Goal: Check status

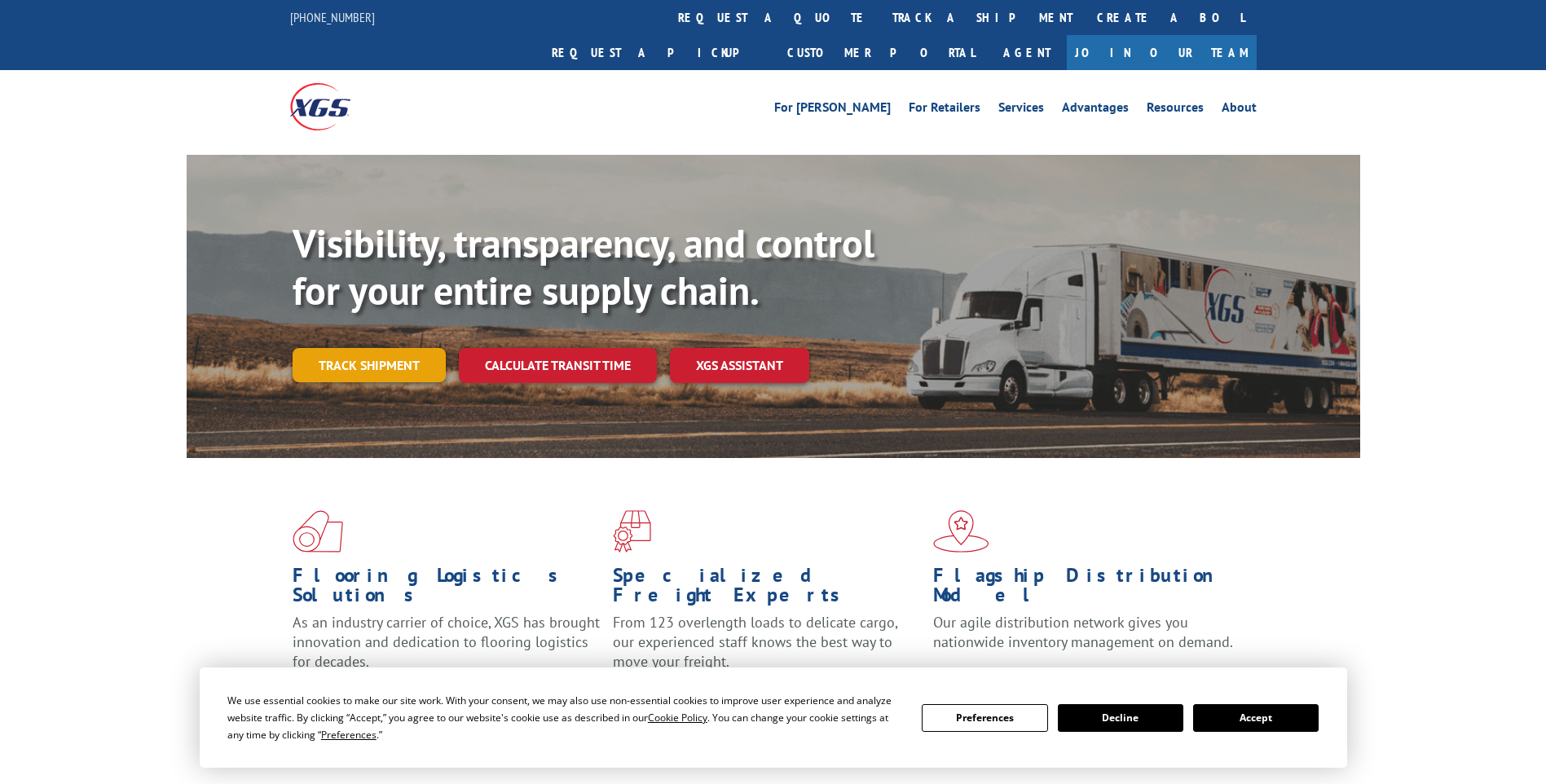
click at [432, 348] on link "Track shipment" at bounding box center [369, 365] width 154 height 34
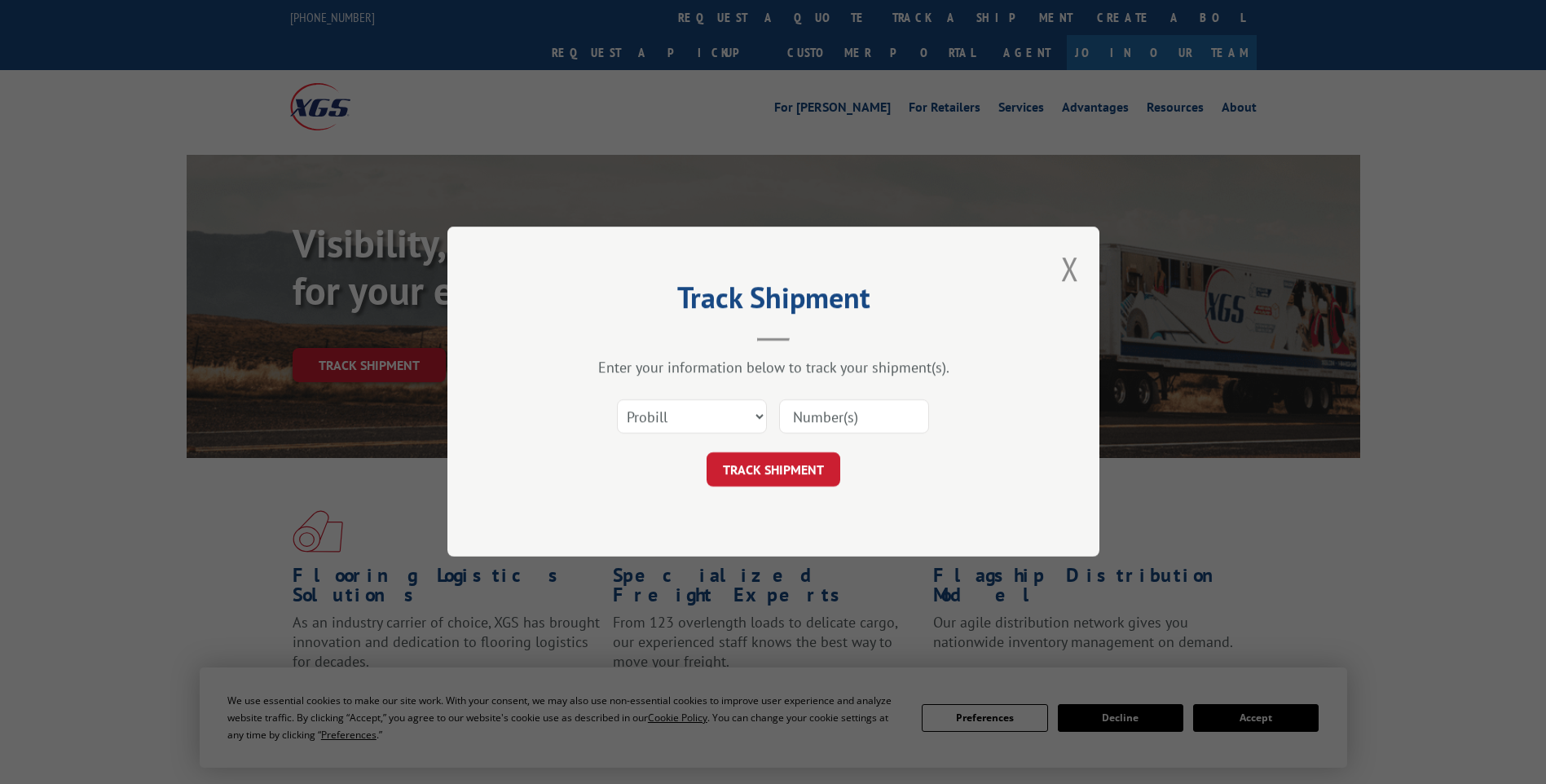
click at [870, 413] on input at bounding box center [854, 417] width 150 height 34
paste input "2826082"
type input "2826082"
click button "TRACK SHIPMENT" at bounding box center [773, 470] width 134 height 34
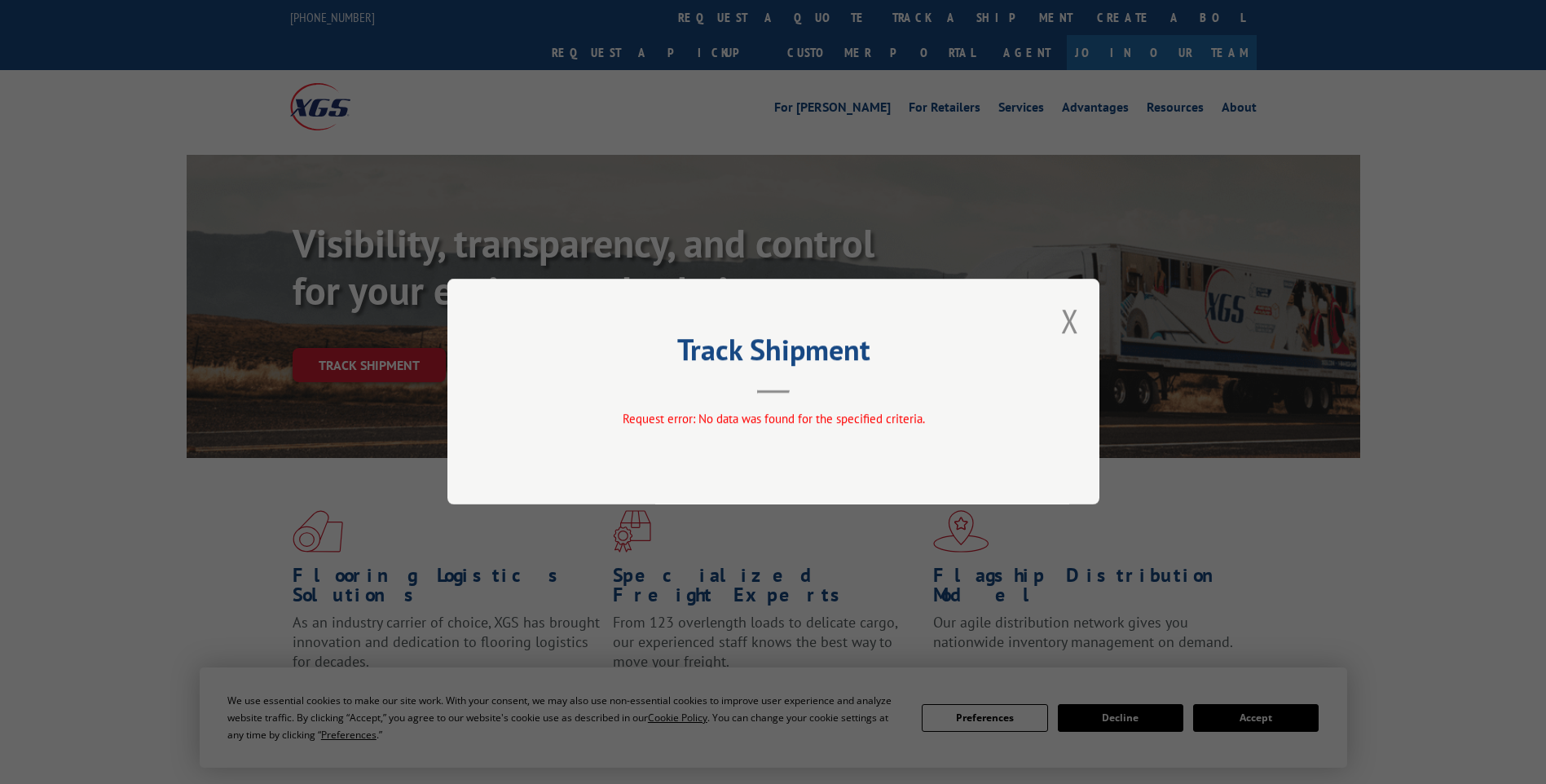
drag, startPoint x: 1069, startPoint y: 318, endPoint x: 1052, endPoint y: 323, distance: 17.7
click at [1068, 318] on button "Close modal" at bounding box center [1070, 320] width 18 height 43
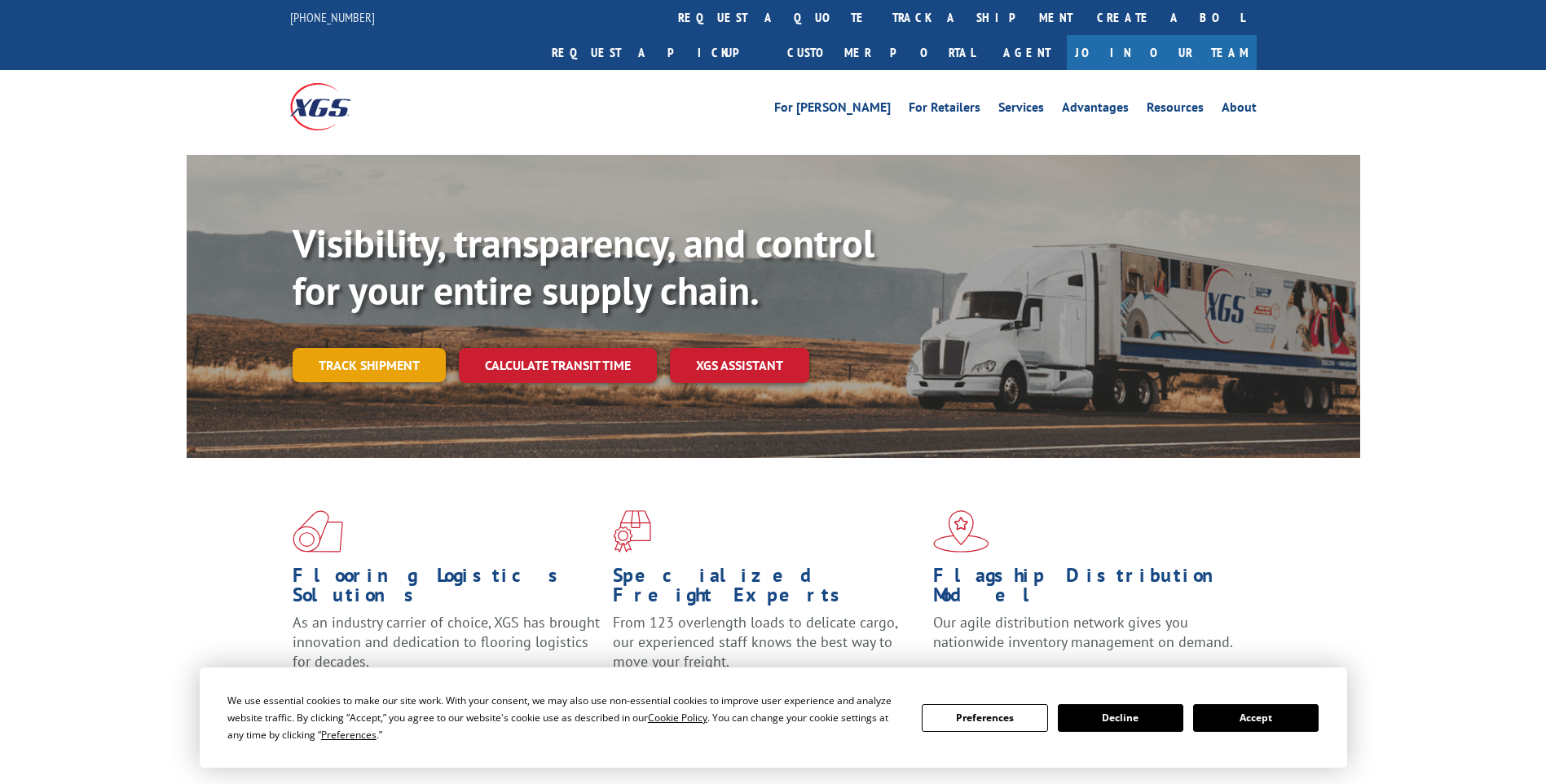
click at [357, 348] on link "Track shipment" at bounding box center [369, 365] width 154 height 34
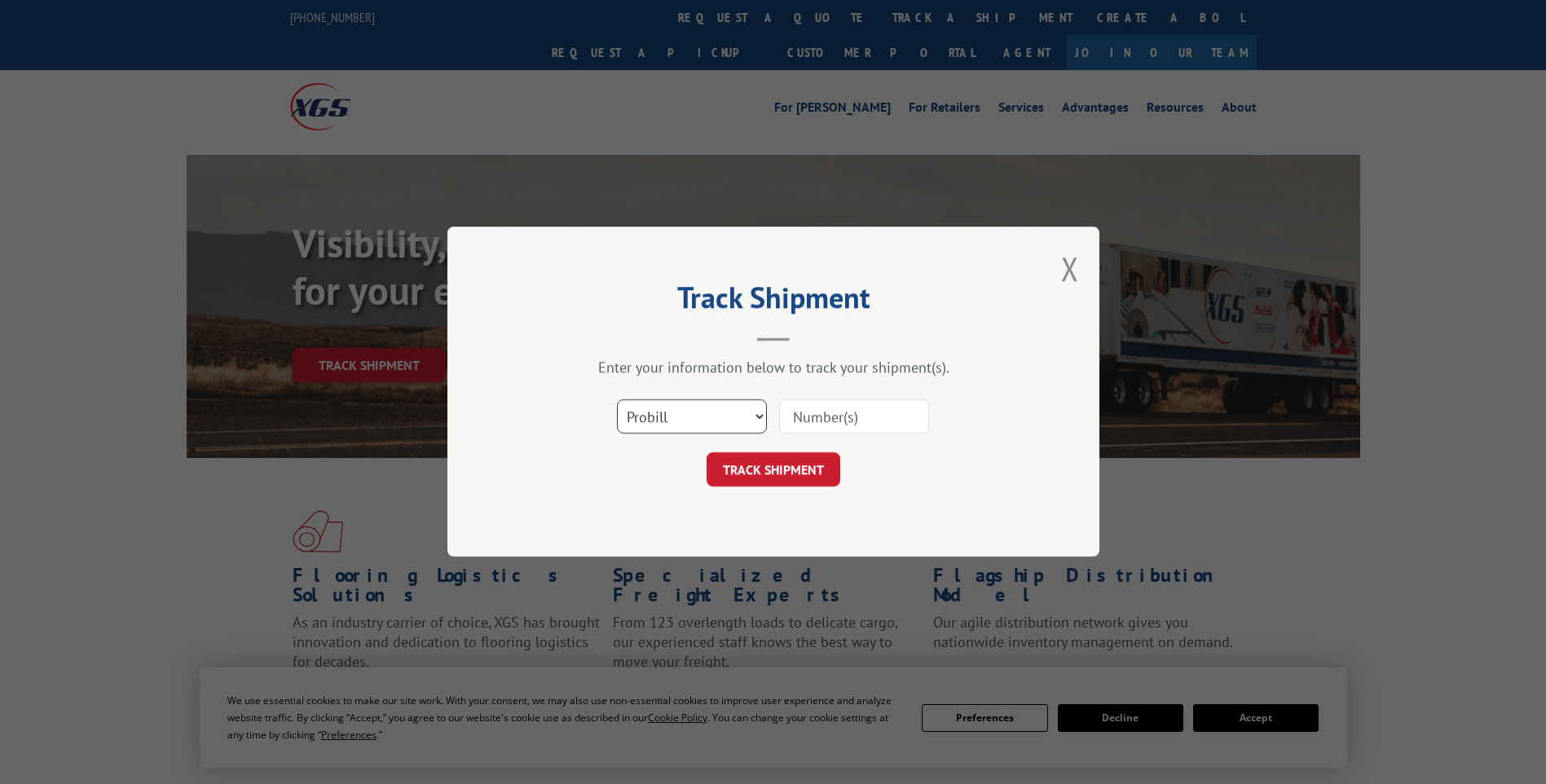
click at [721, 409] on select "Select category... Probill BOL PO" at bounding box center [692, 417] width 150 height 34
select select "bol"
click at [617, 400] on select "Select category... Probill BOL PO" at bounding box center [692, 417] width 150 height 34
click at [825, 409] on input at bounding box center [854, 417] width 150 height 34
paste input "2826082"
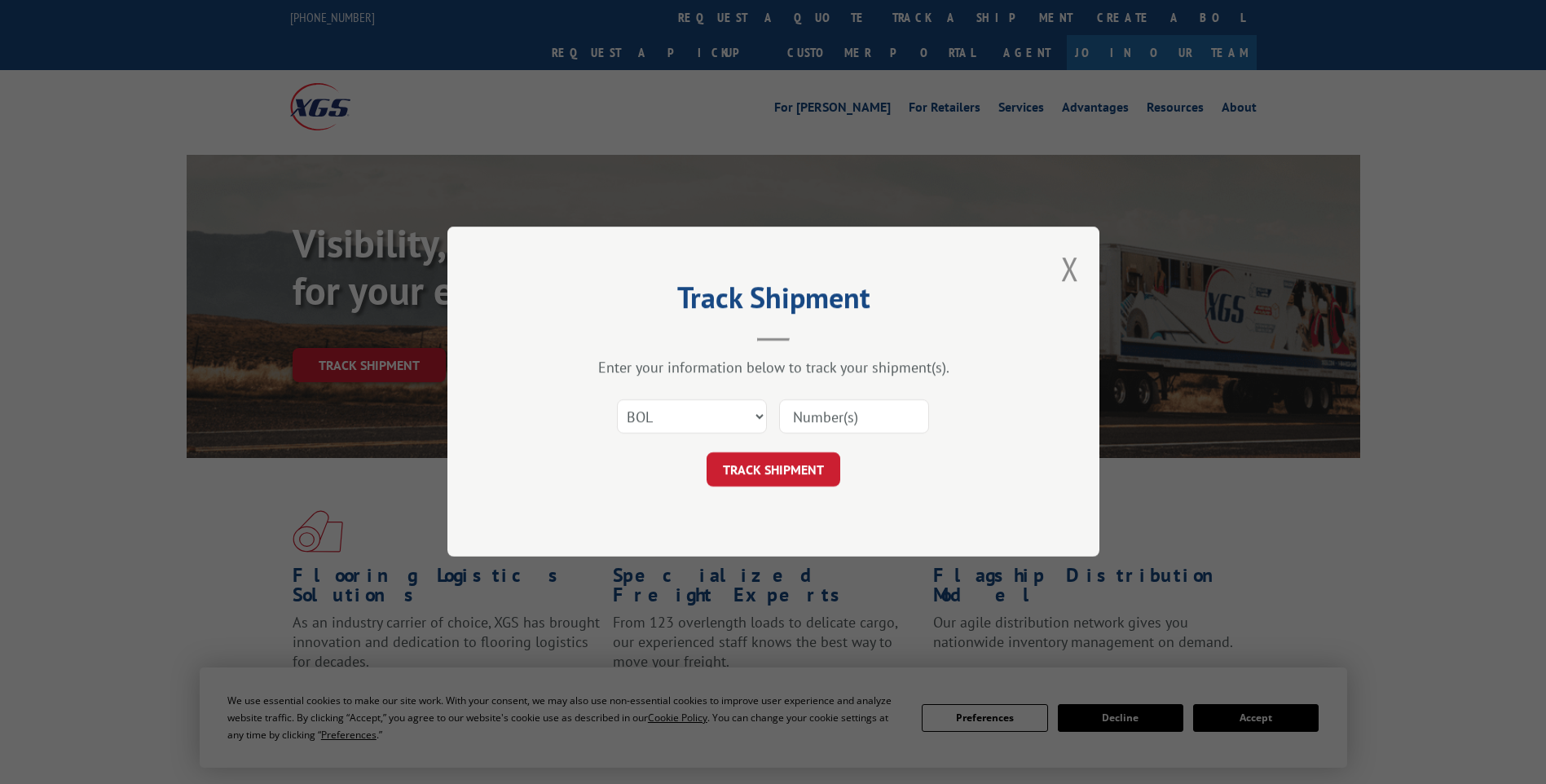
type input "2826082"
click button "TRACK SHIPMENT" at bounding box center [773, 470] width 134 height 34
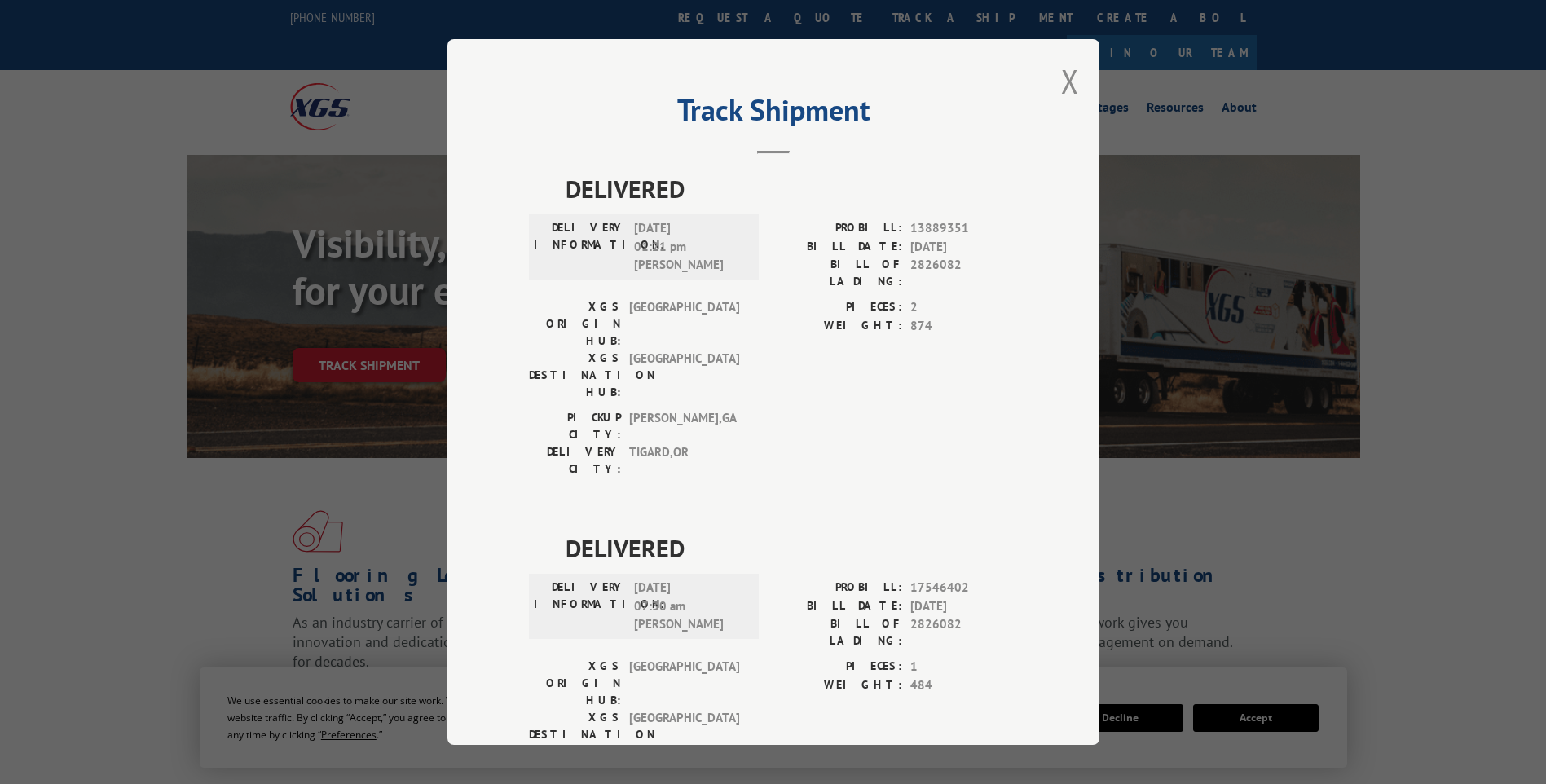
drag, startPoint x: 624, startPoint y: 622, endPoint x: 725, endPoint y: 635, distance: 101.8
drag, startPoint x: 725, startPoint y: 635, endPoint x: 795, endPoint y: 634, distance: 70.0
click at [121, 518] on div "Track Shipment DELIVERED DELIVERY INFORMATION: [DATE] 01:21 pm [PERSON_NAME]: 1…" at bounding box center [773, 392] width 1546 height 784
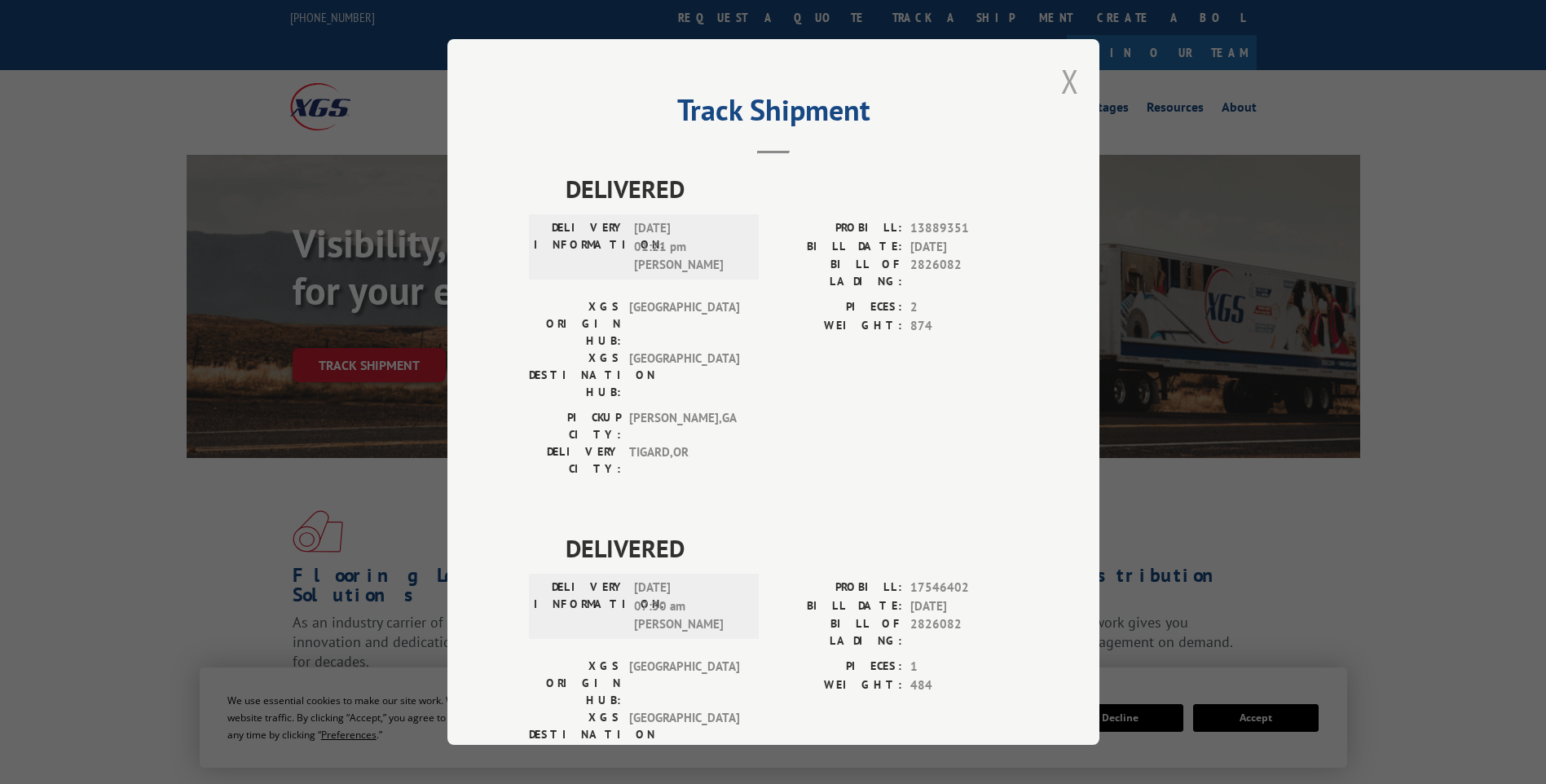
click at [1061, 69] on button "Close modal" at bounding box center [1070, 81] width 18 height 43
